Goal: Task Accomplishment & Management: Manage account settings

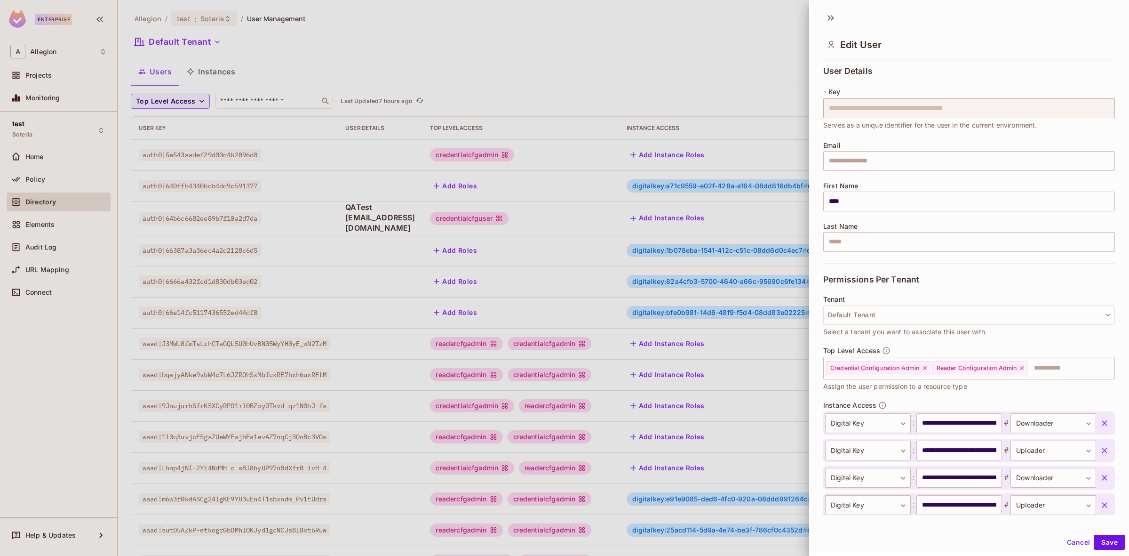
scroll to position [286, 0]
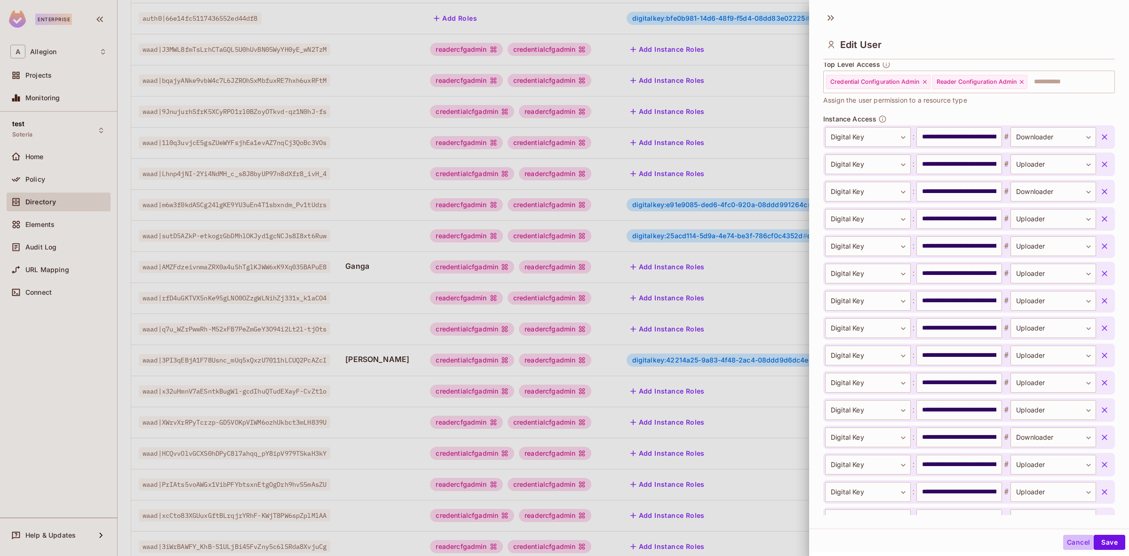
click at [1071, 538] on button "Cancel" at bounding box center [1078, 541] width 31 height 15
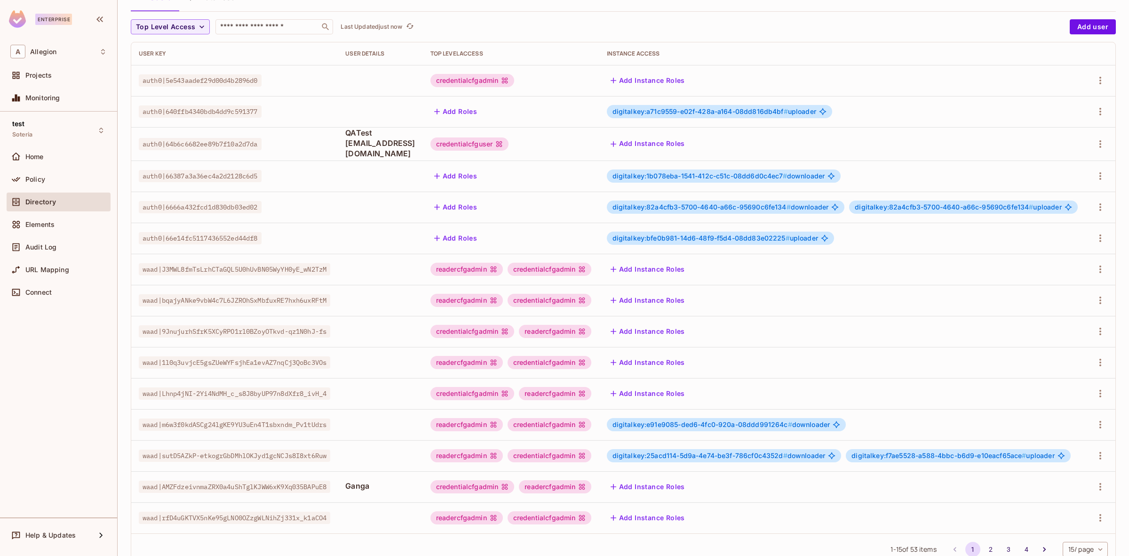
scroll to position [111, 0]
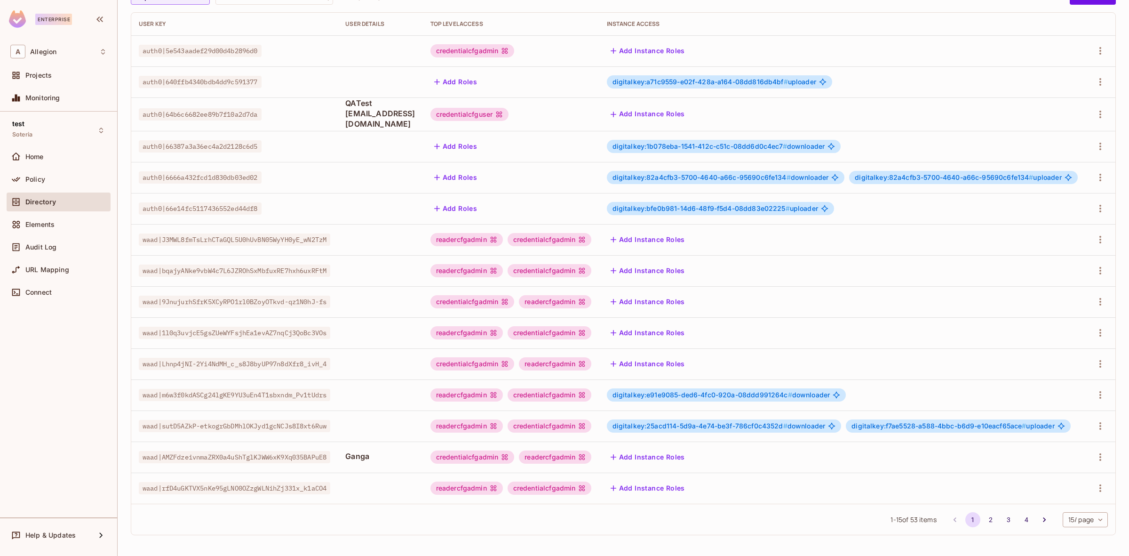
click at [1081, 520] on body "Enterprise A Allegion Projects Monitoring test Soteria Home Policy Directory El…" at bounding box center [564, 278] width 1129 height 556
click at [1066, 534] on li "100 / page" at bounding box center [1075, 535] width 47 height 20
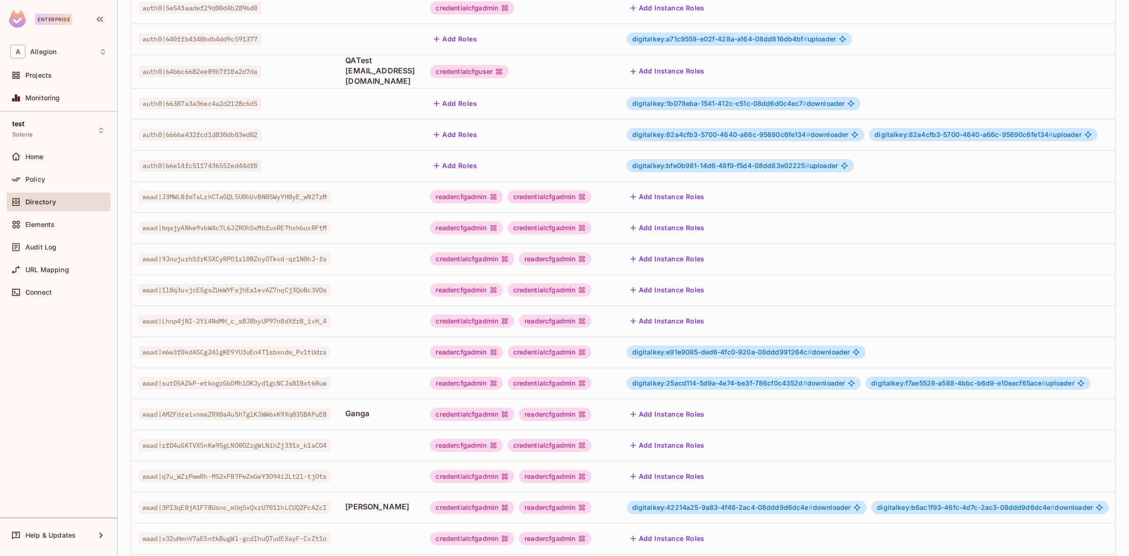
scroll to position [294, 0]
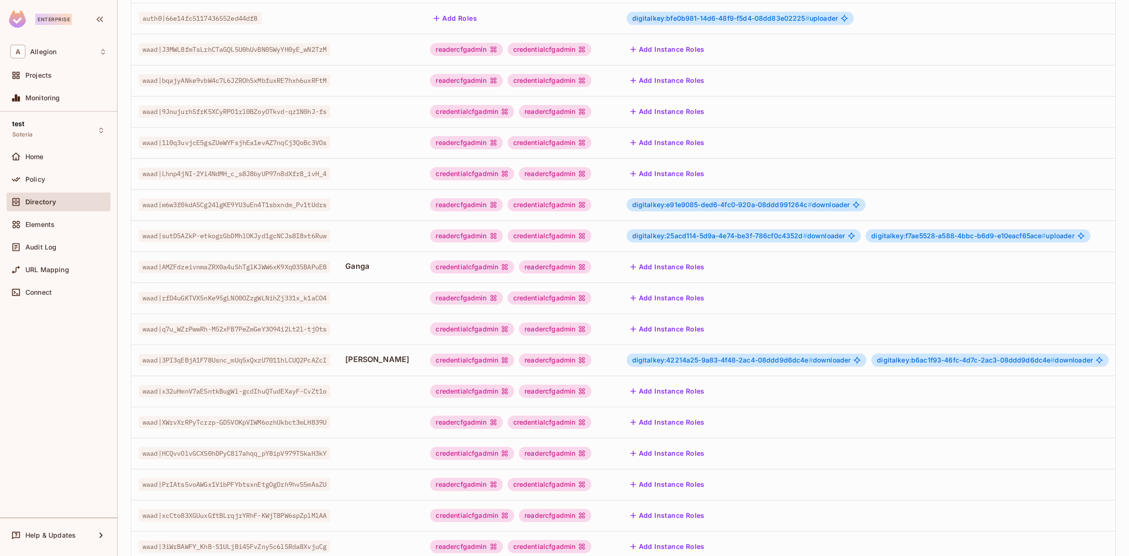
click at [744, 358] on span "digitalkey:42214a25-9a83-4f48-2ac4-08ddd9d6dc4e #" at bounding box center [722, 360] width 181 height 8
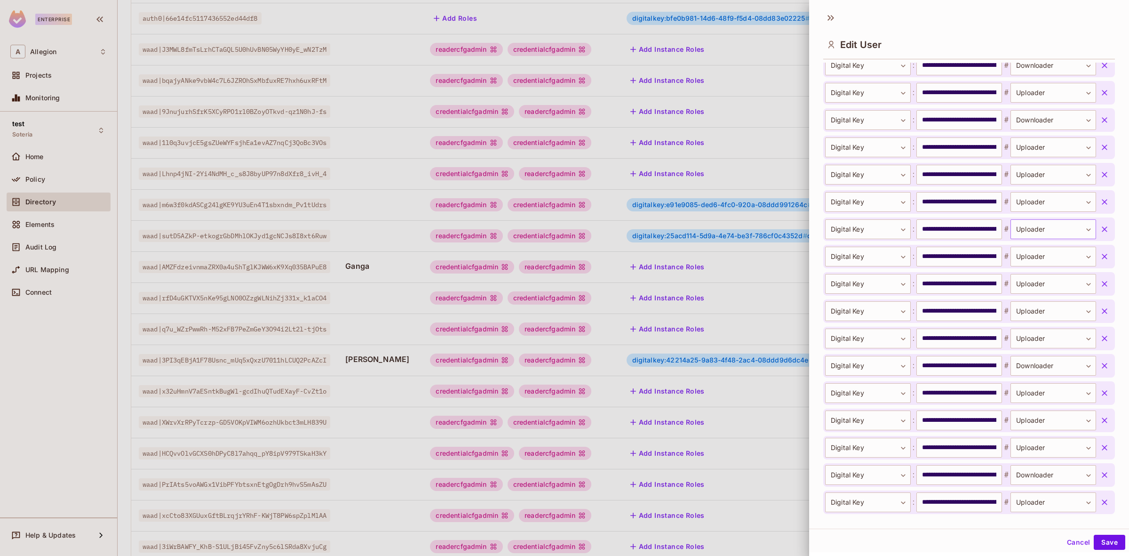
scroll to position [462, 0]
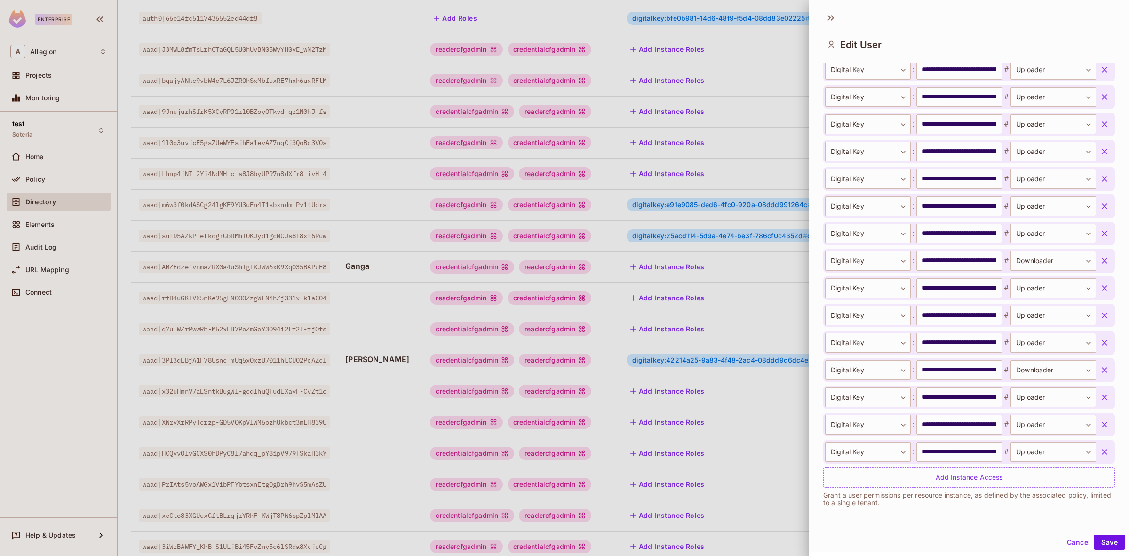
click at [1100, 71] on icon "button" at bounding box center [1104, 69] width 9 height 9
click at [1100, 71] on icon "button" at bounding box center [1104, 68] width 9 height 9
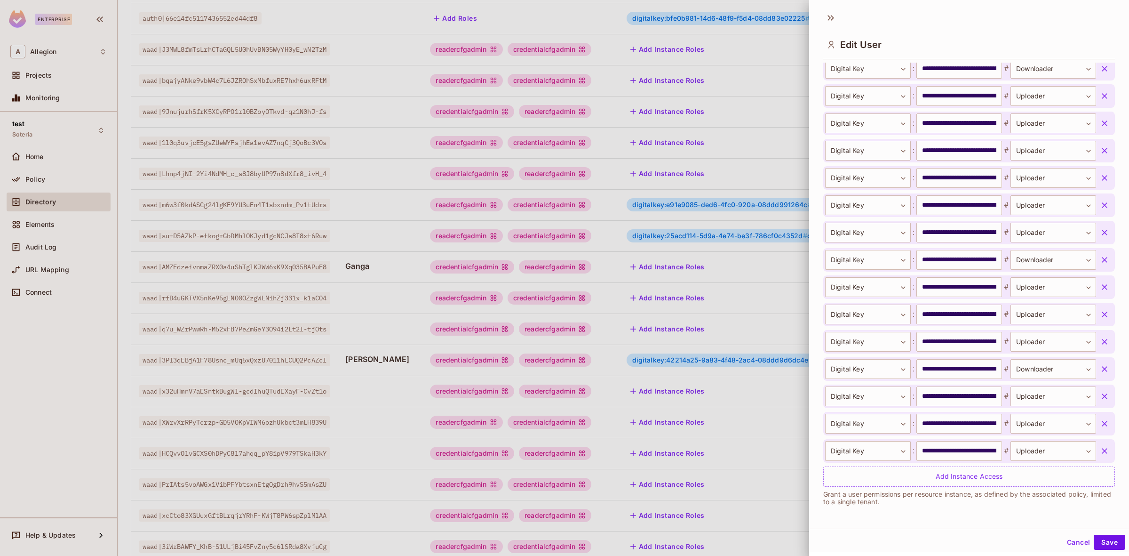
scroll to position [326, 0]
click at [1088, 71] on div "Top Level Access Credential Configuration Admin Reader Configuration Admin ​ As…" at bounding box center [969, 47] width 292 height 55
click at [1100, 451] on icon "button" at bounding box center [1104, 451] width 9 height 9
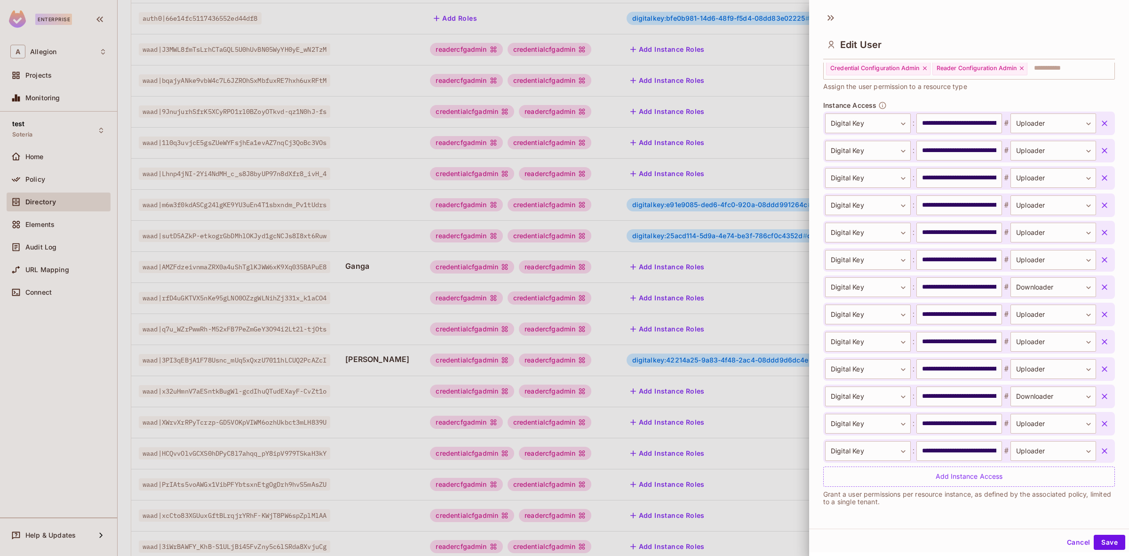
click at [1100, 451] on icon "button" at bounding box center [1104, 450] width 9 height 9
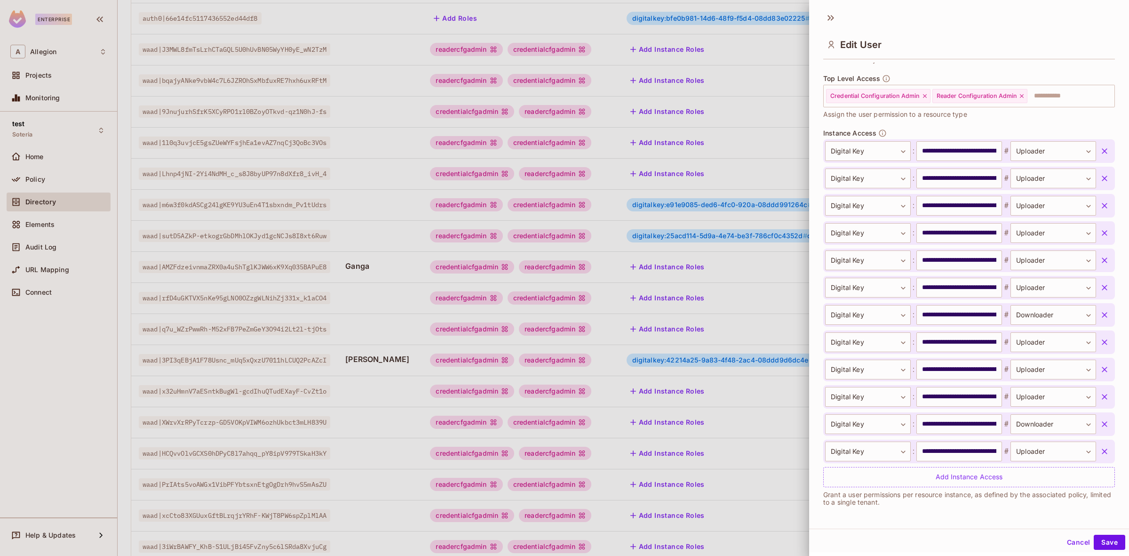
click at [1100, 450] on icon "button" at bounding box center [1104, 450] width 9 height 9
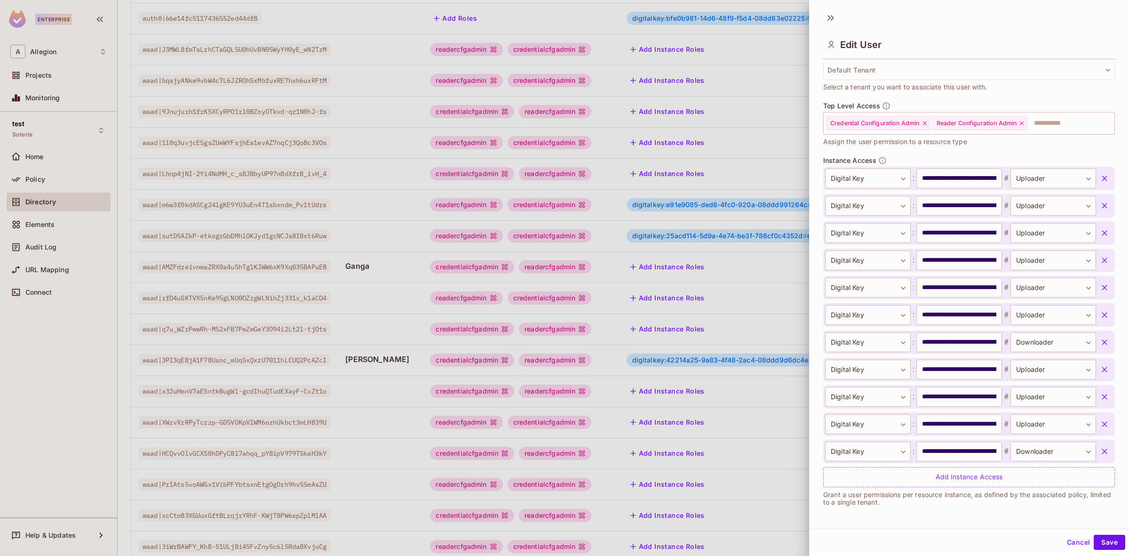
click at [1100, 450] on icon "button" at bounding box center [1104, 450] width 9 height 9
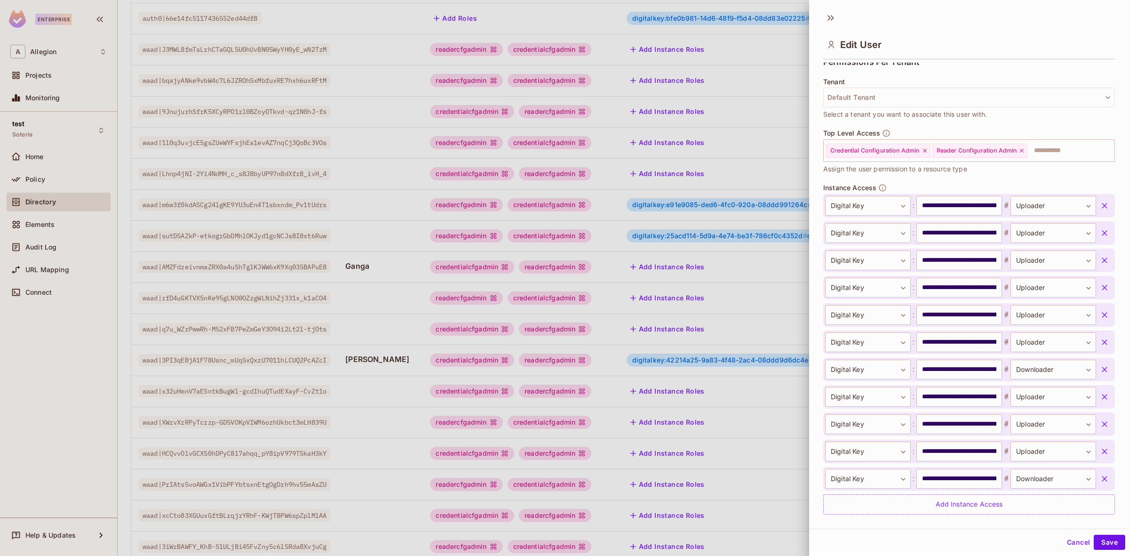
click at [1100, 450] on icon "button" at bounding box center [1104, 450] width 9 height 9
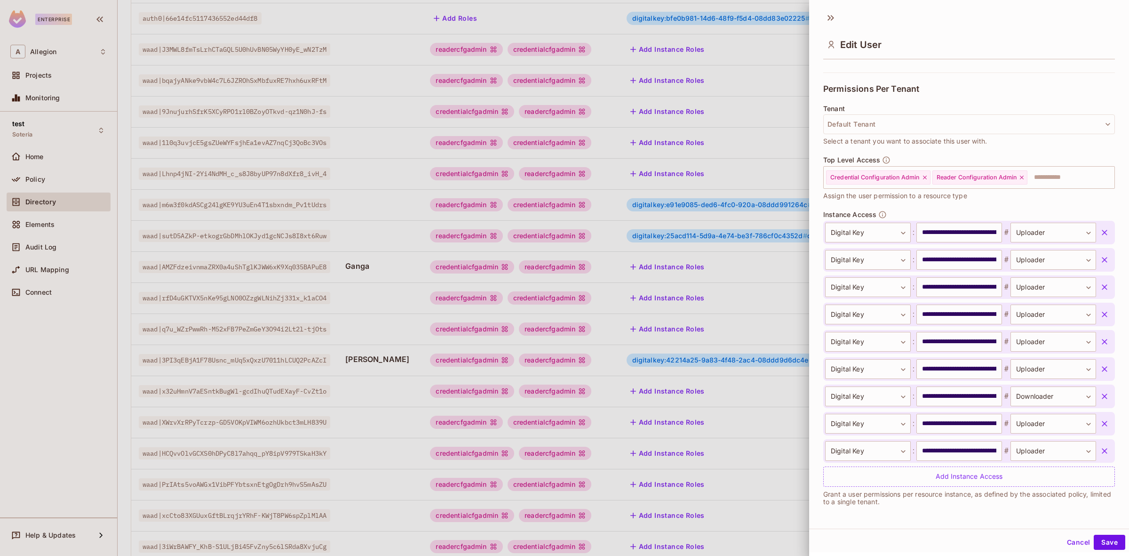
click at [1100, 450] on icon "button" at bounding box center [1104, 450] width 9 height 9
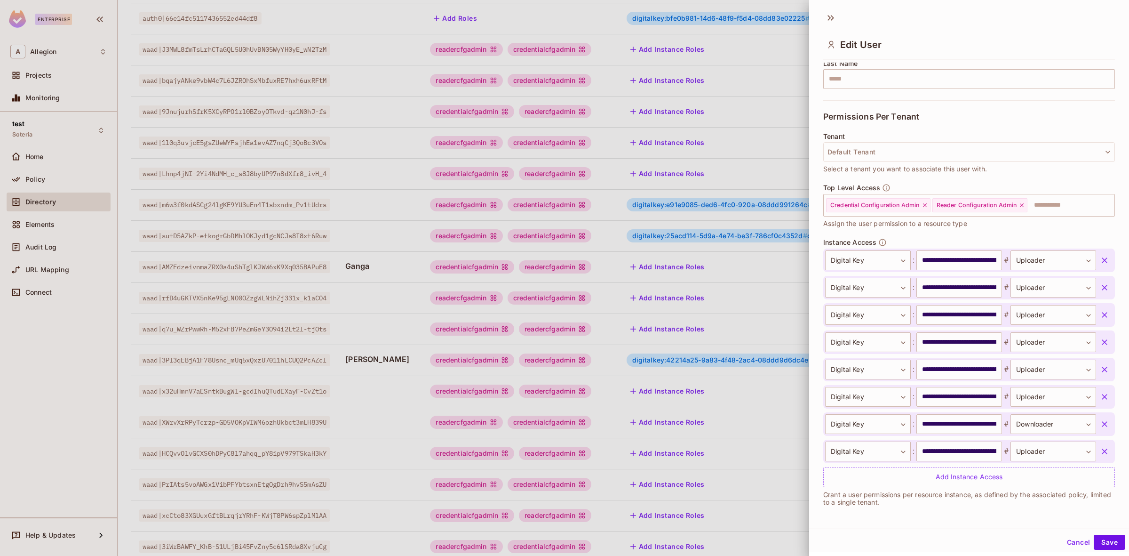
click at [1100, 450] on icon "button" at bounding box center [1104, 450] width 9 height 9
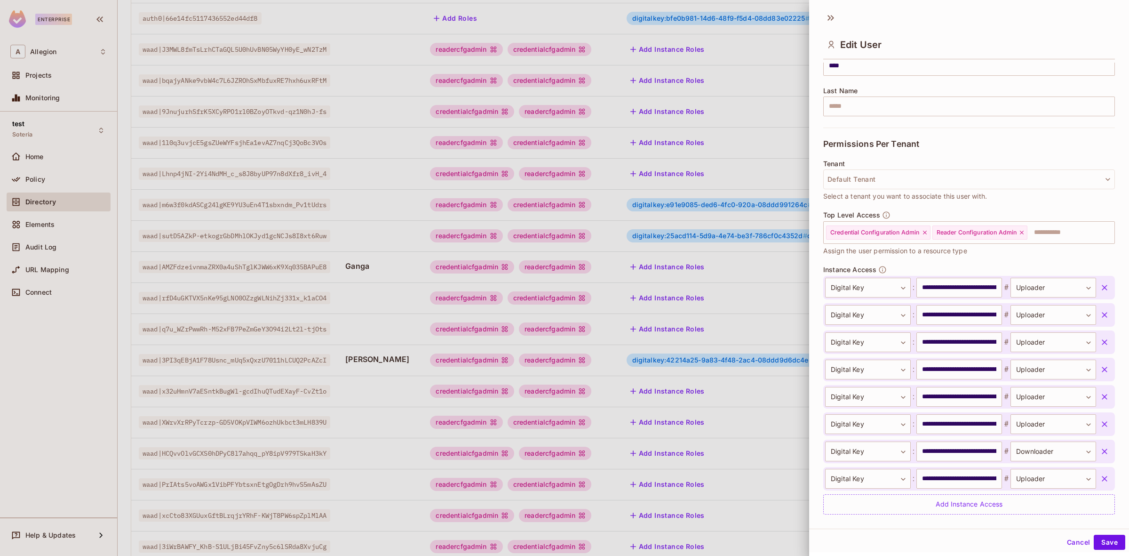
click at [1100, 450] on icon "button" at bounding box center [1104, 450] width 9 height 9
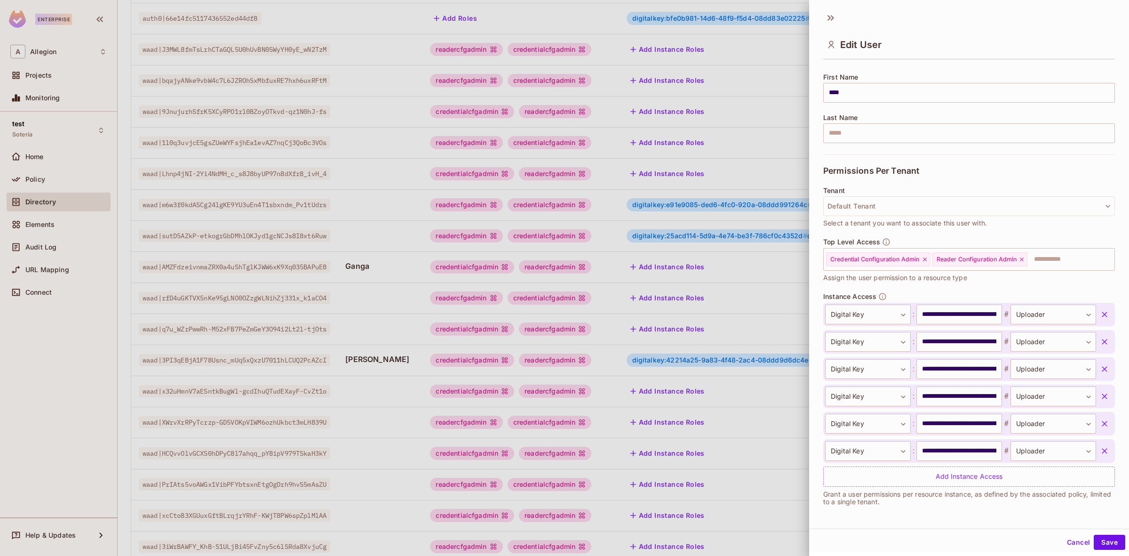
click at [1100, 450] on icon "button" at bounding box center [1104, 450] width 9 height 9
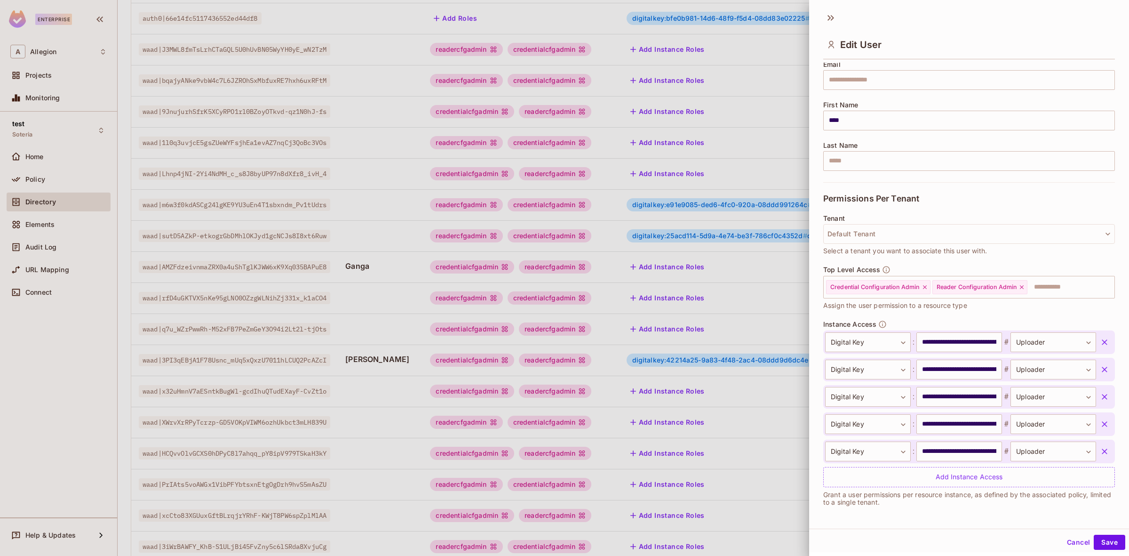
click at [1100, 450] on icon "button" at bounding box center [1104, 450] width 9 height 9
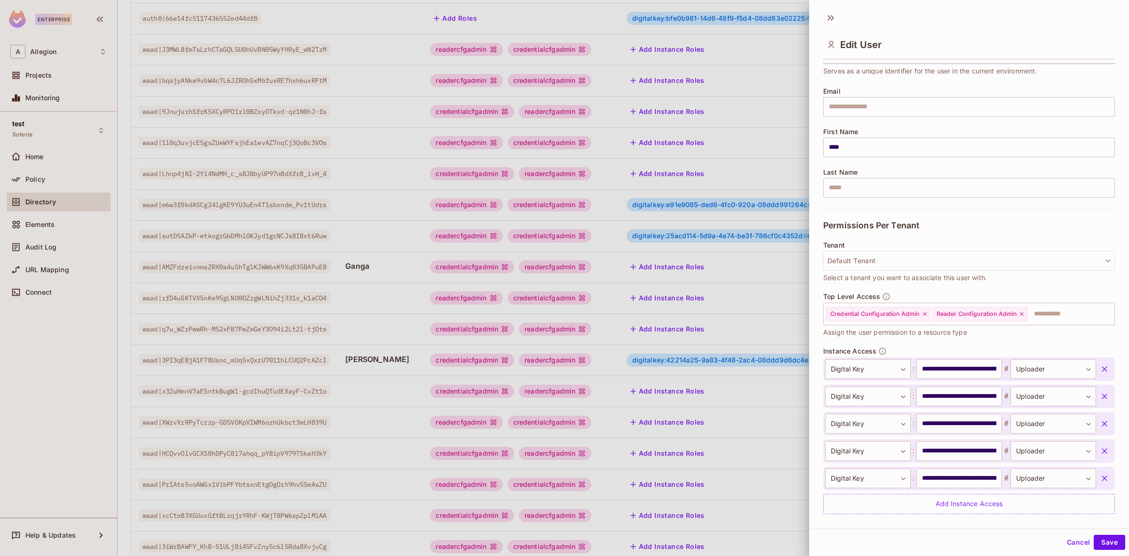
click at [1100, 450] on icon "button" at bounding box center [1104, 450] width 9 height 9
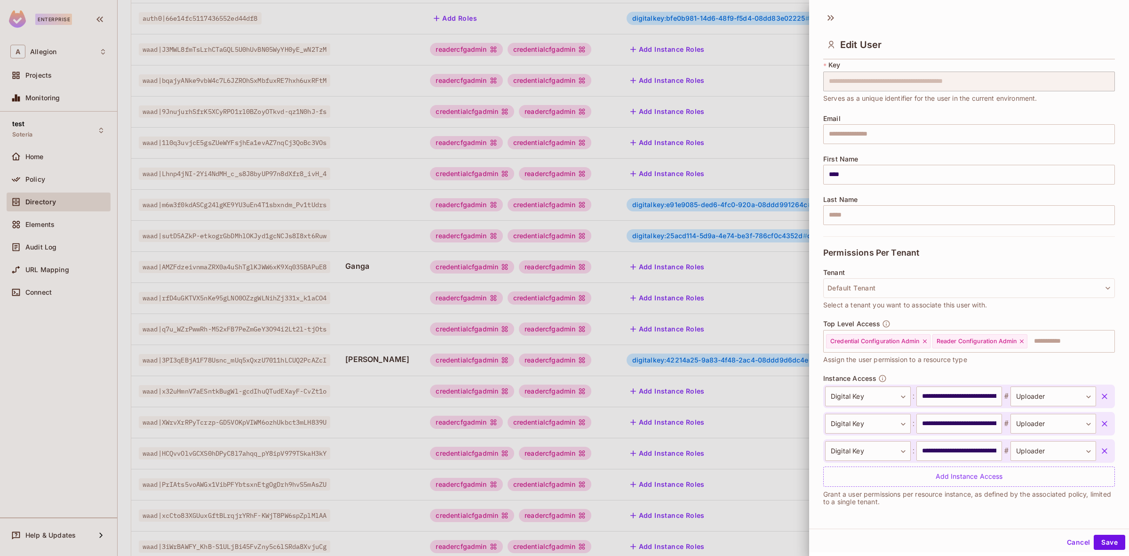
scroll to position [0, 0]
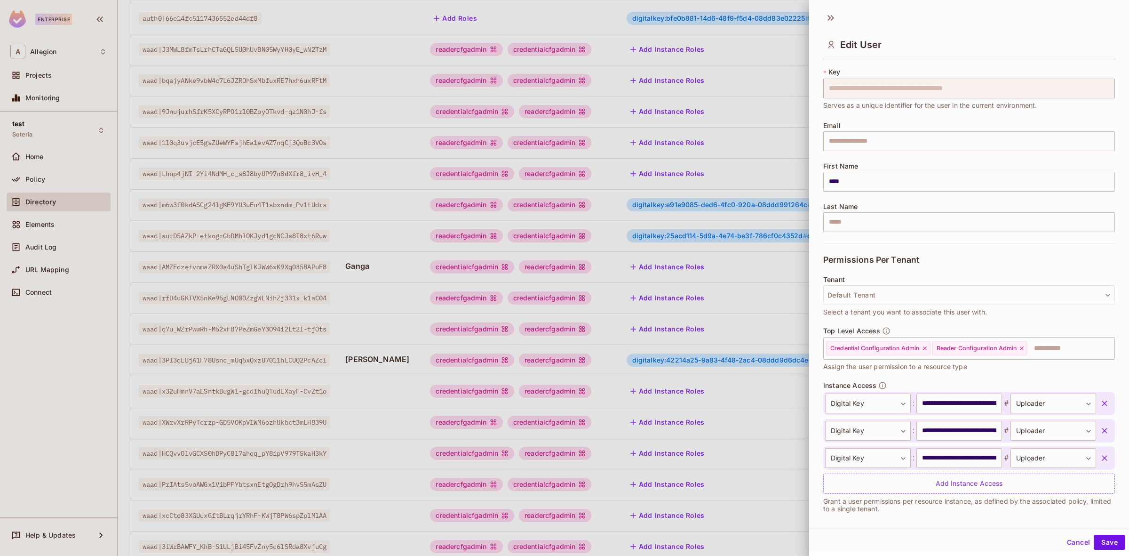
click at [1100, 453] on icon "button" at bounding box center [1104, 457] width 9 height 9
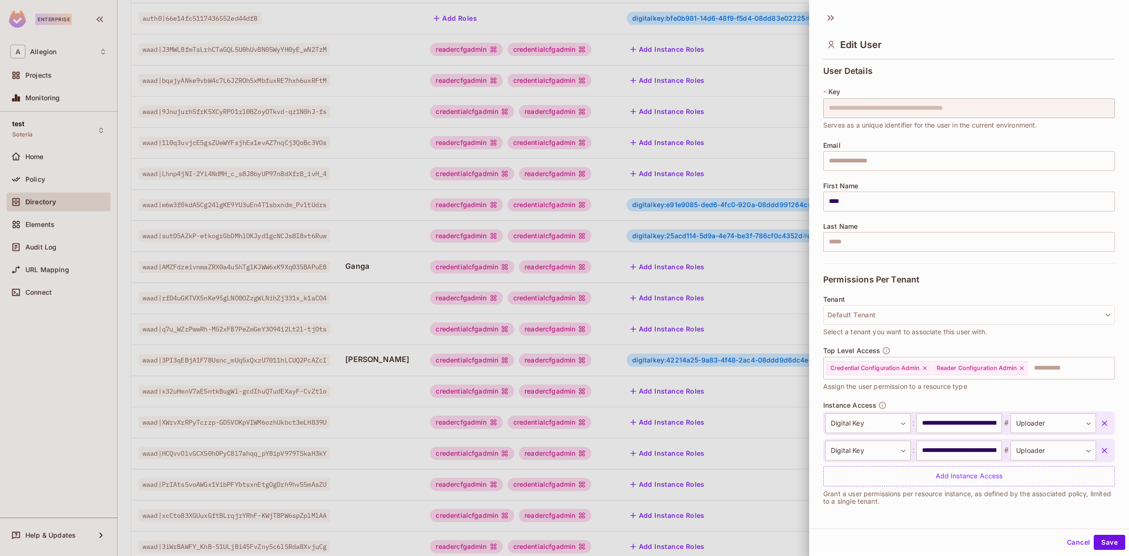
click at [1100, 450] on icon "button" at bounding box center [1104, 450] width 9 height 9
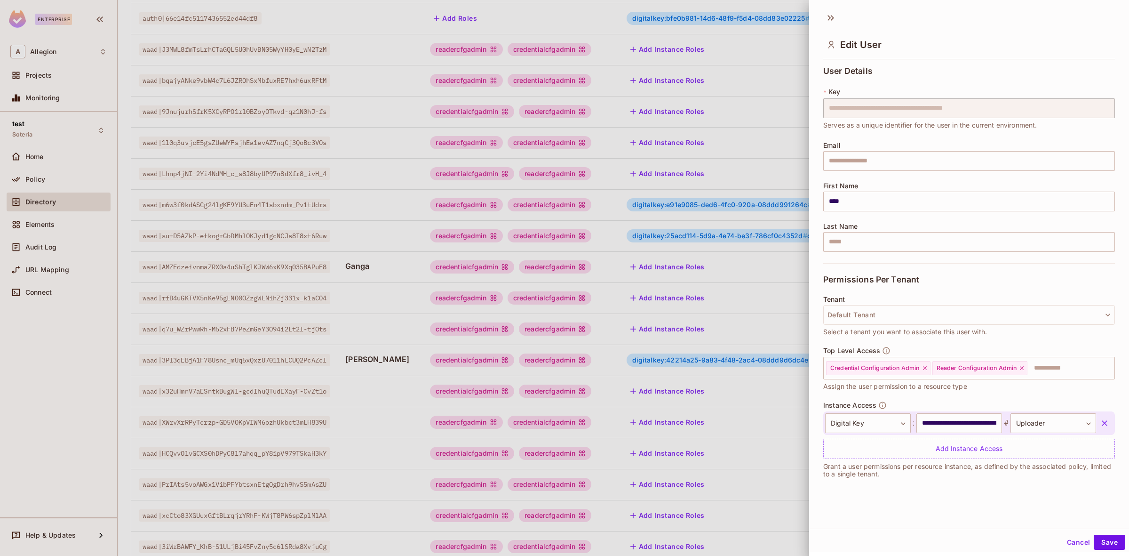
click at [1100, 427] on icon "button" at bounding box center [1104, 422] width 9 height 9
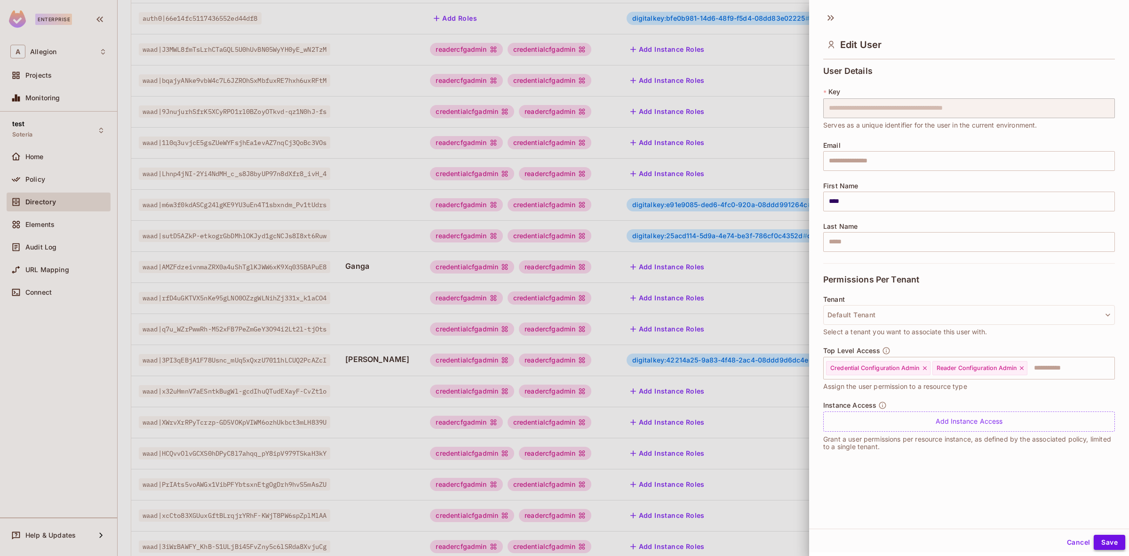
click at [1104, 539] on button "Save" at bounding box center [1110, 541] width 32 height 15
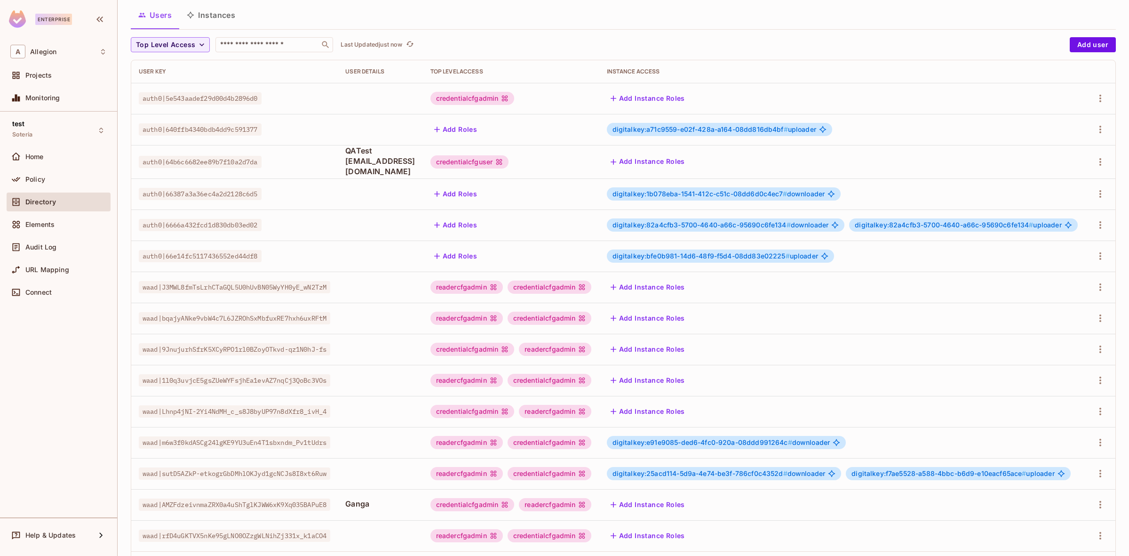
scroll to position [111, 0]
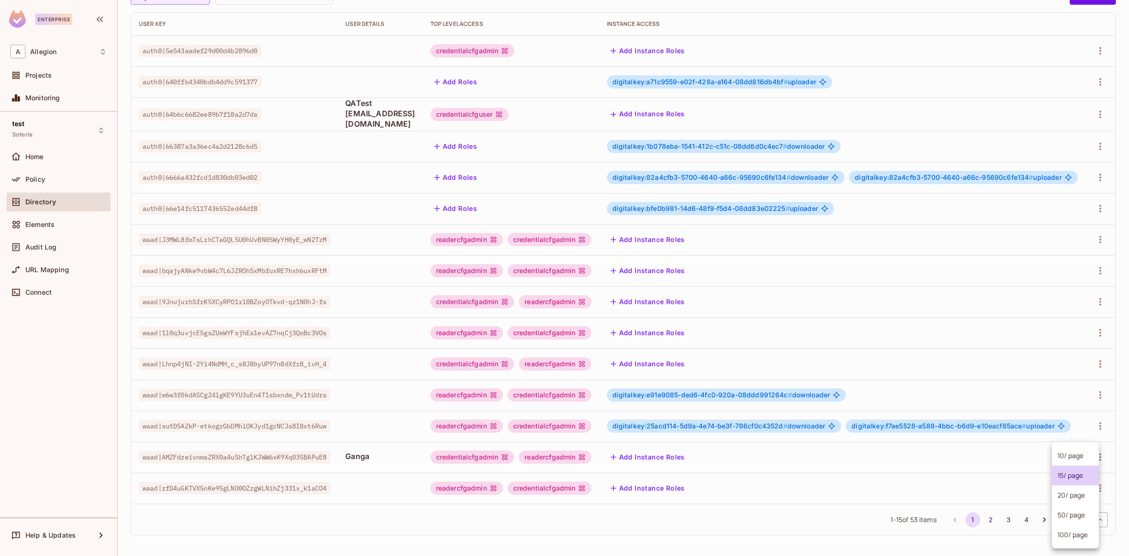
click at [1061, 523] on body "Enterprise A Allegion Projects Monitoring test Soteria Home Policy Directory El…" at bounding box center [564, 278] width 1129 height 556
click at [1069, 539] on li "100 / page" at bounding box center [1075, 535] width 47 height 20
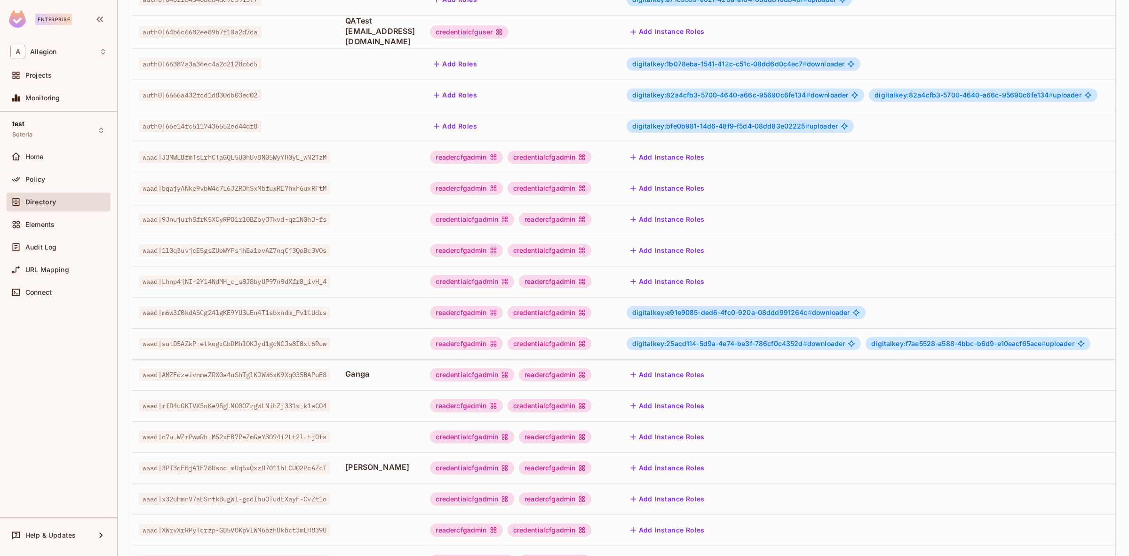
scroll to position [353, 0]
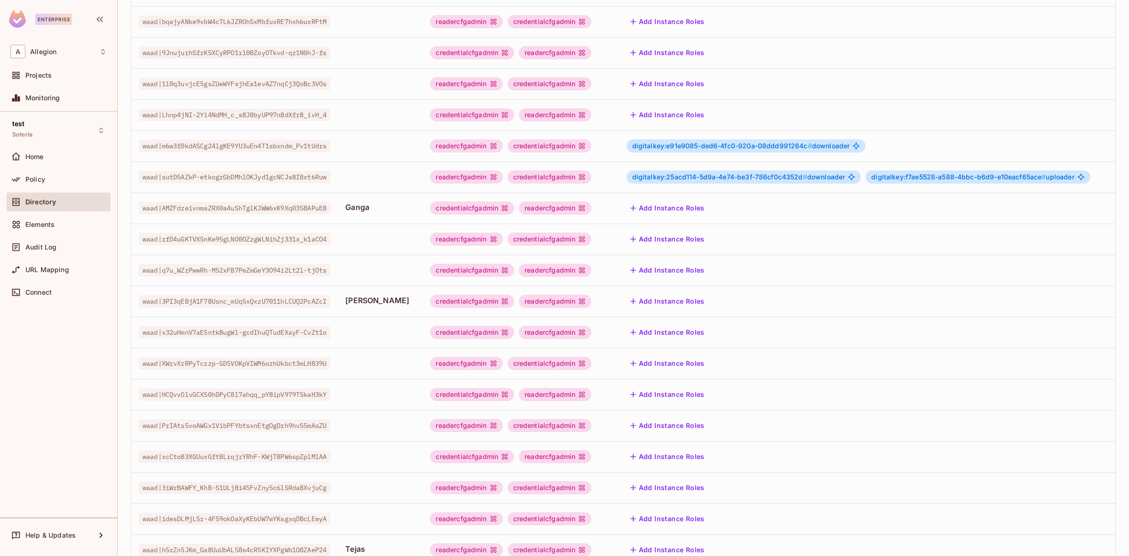
click at [514, 301] on div "credentialcfgadmin" at bounding box center [472, 300] width 84 height 13
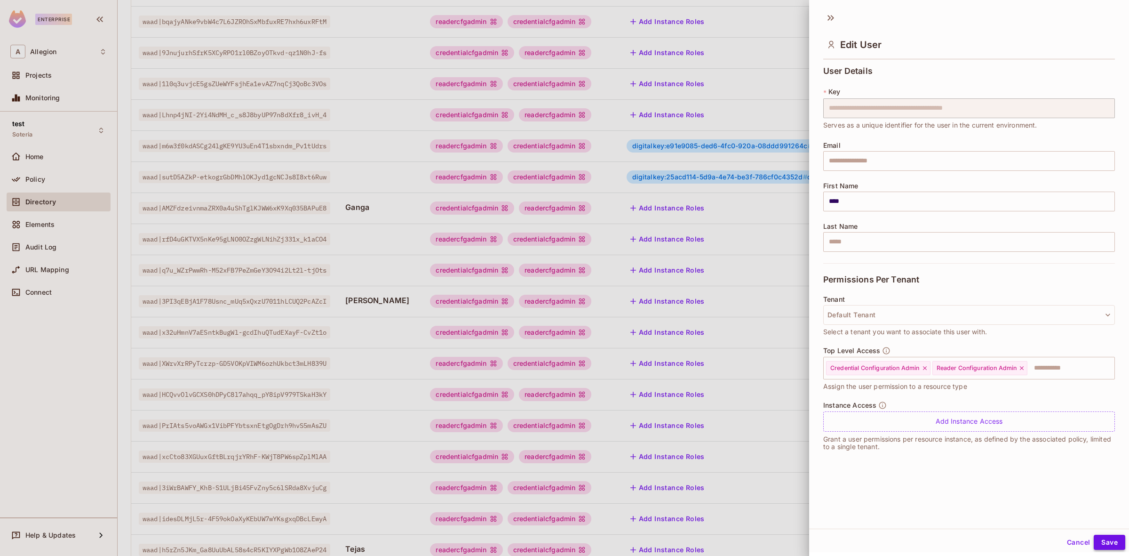
click at [1105, 546] on button "Save" at bounding box center [1110, 541] width 32 height 15
